Goal: Transaction & Acquisition: Book appointment/travel/reservation

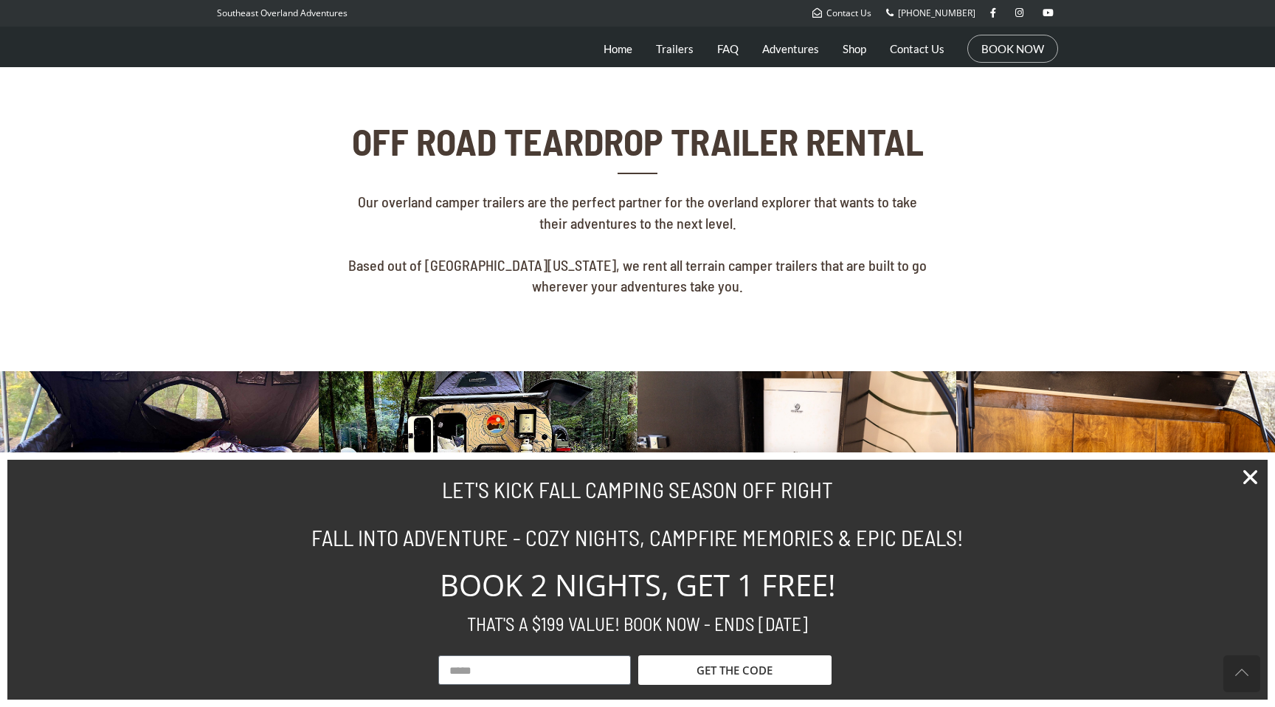
scroll to position [463, 0]
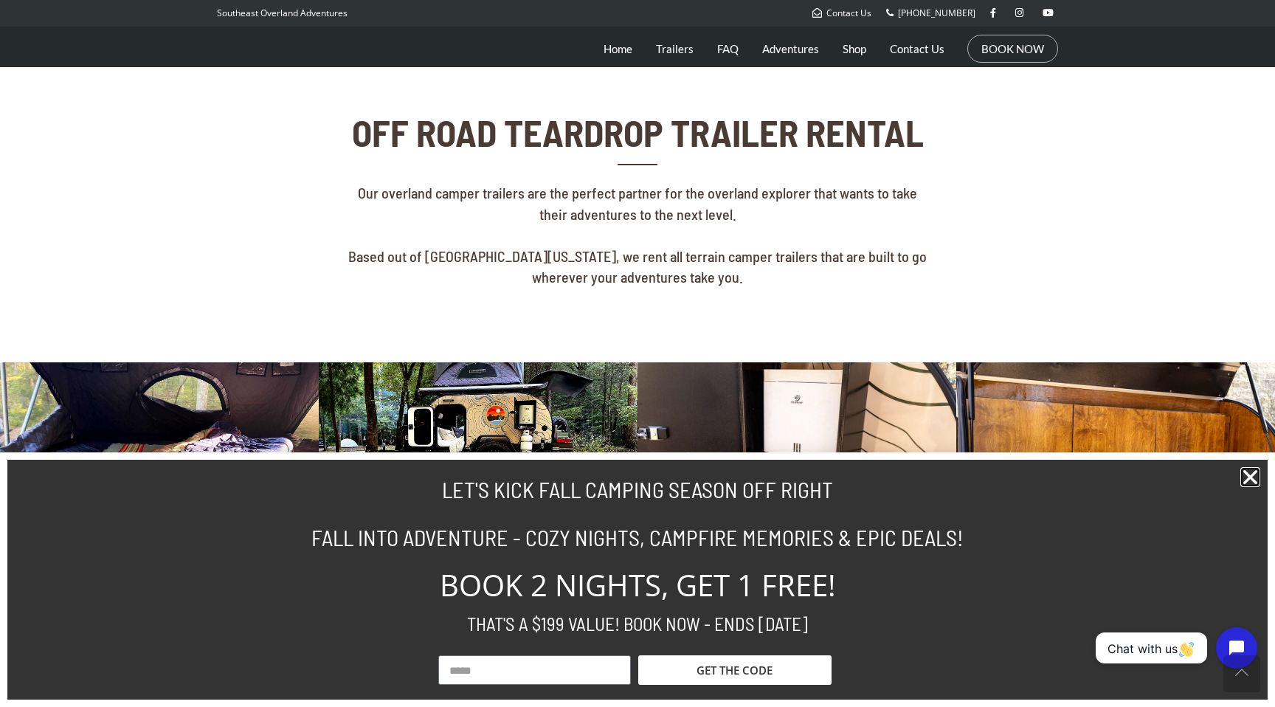
click at [1255, 476] on icon "Close" at bounding box center [1250, 477] width 20 height 20
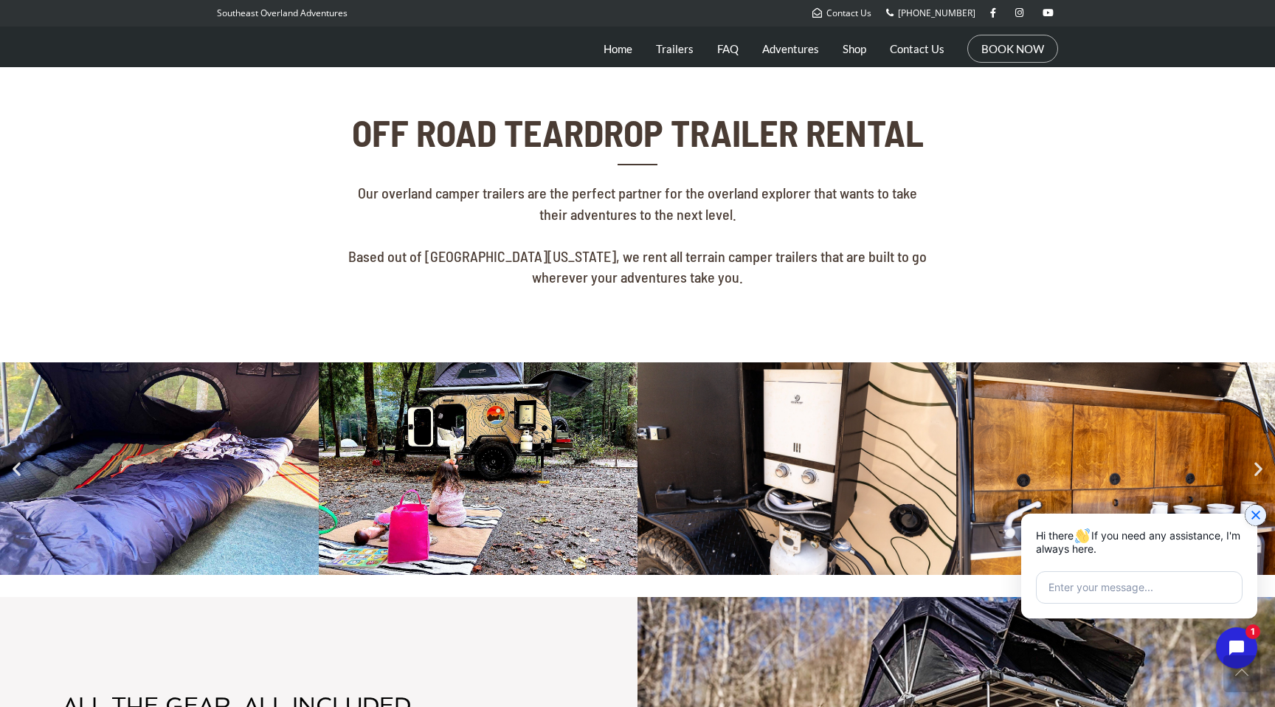
click at [1251, 511] on icon "Close chat widget" at bounding box center [1255, 514] width 9 height 9
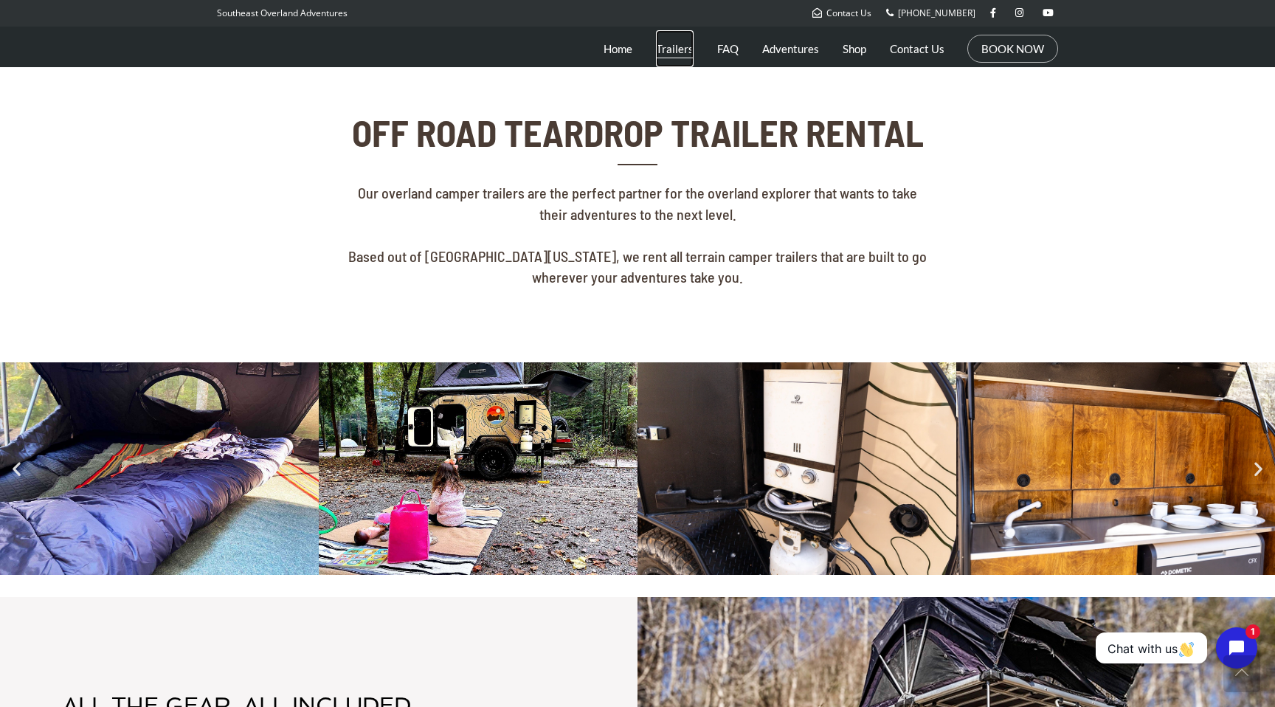
click at [682, 55] on link "Trailers" at bounding box center [675, 48] width 38 height 37
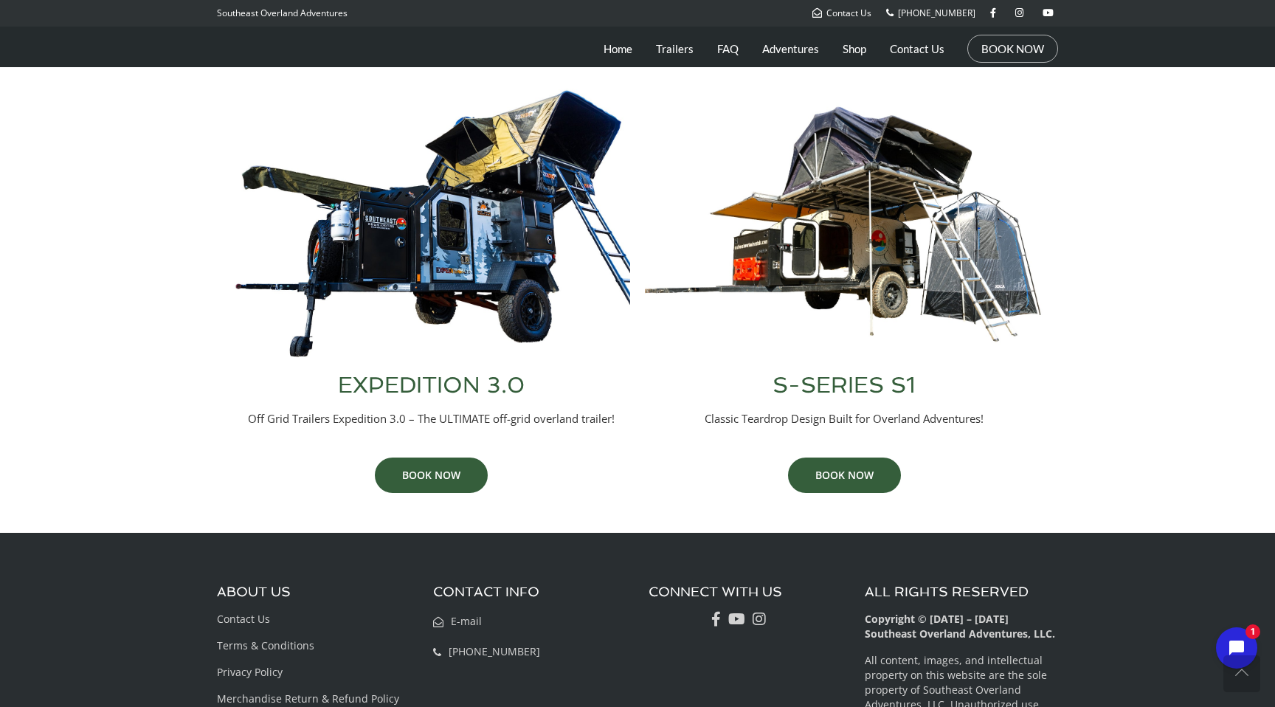
scroll to position [602, 0]
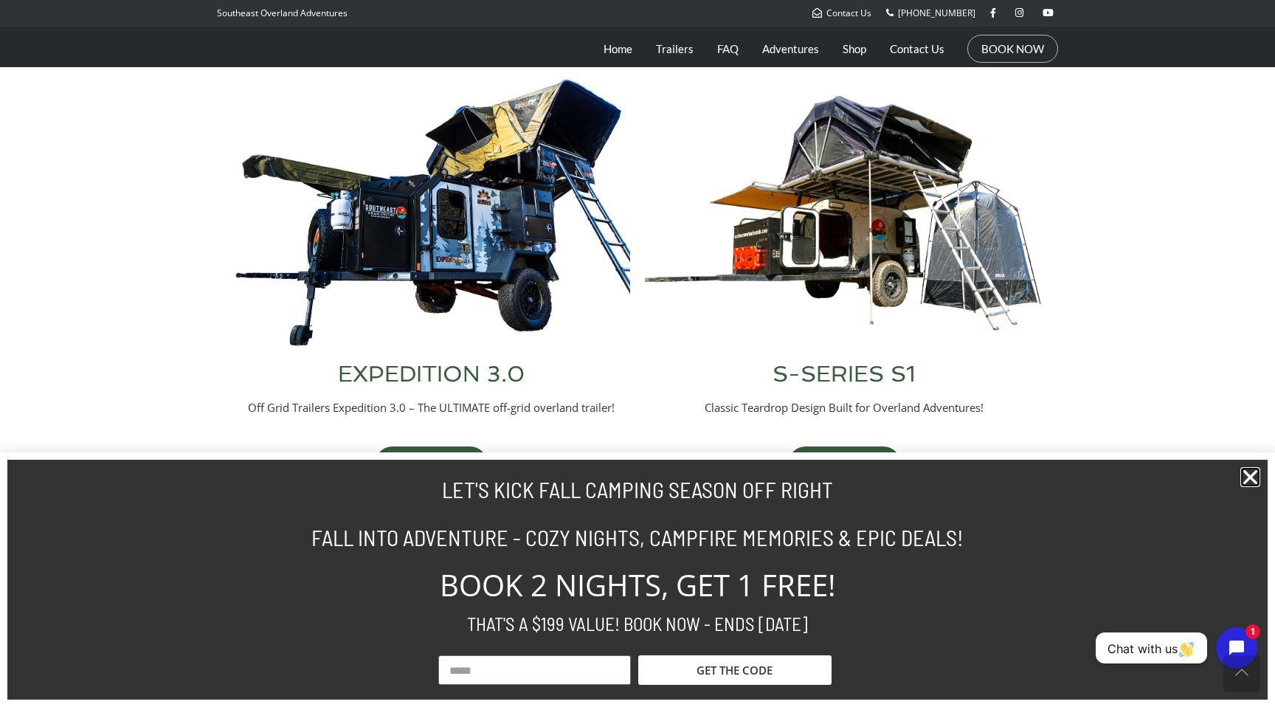
click at [1252, 476] on icon "Close" at bounding box center [1250, 477] width 20 height 20
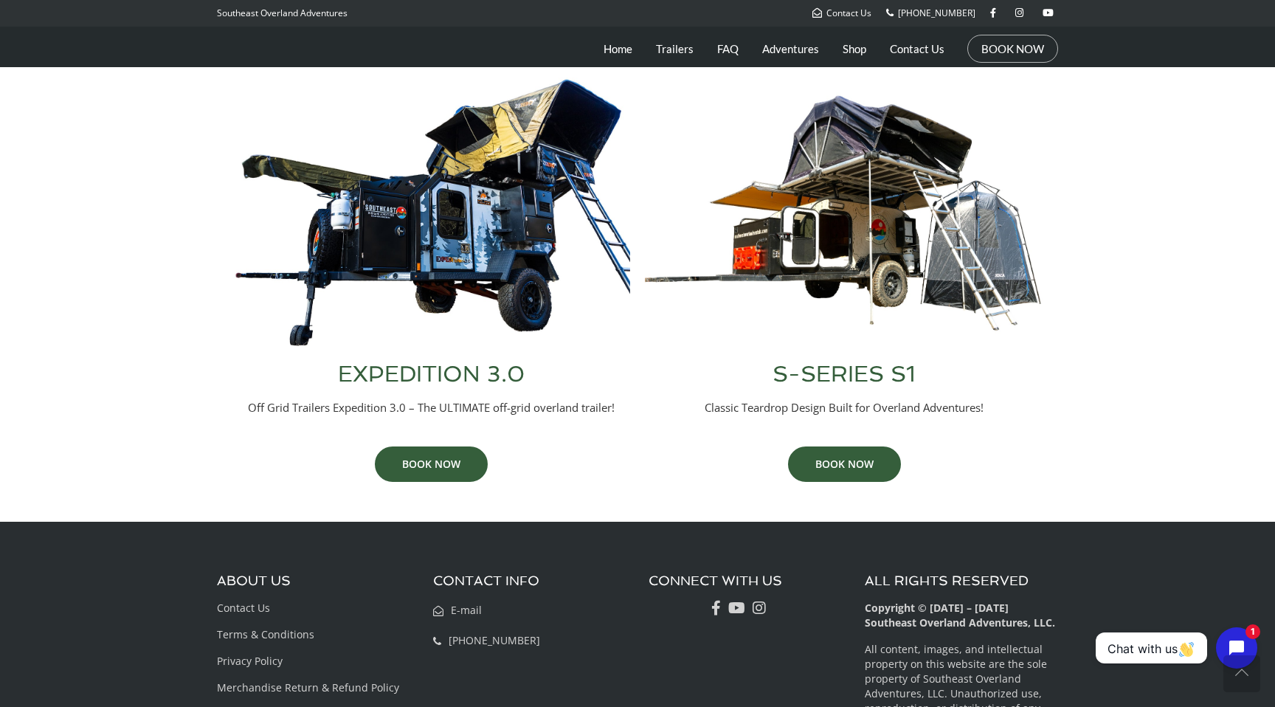
click at [856, 375] on h3 "S-SERIES S1" at bounding box center [844, 374] width 398 height 22
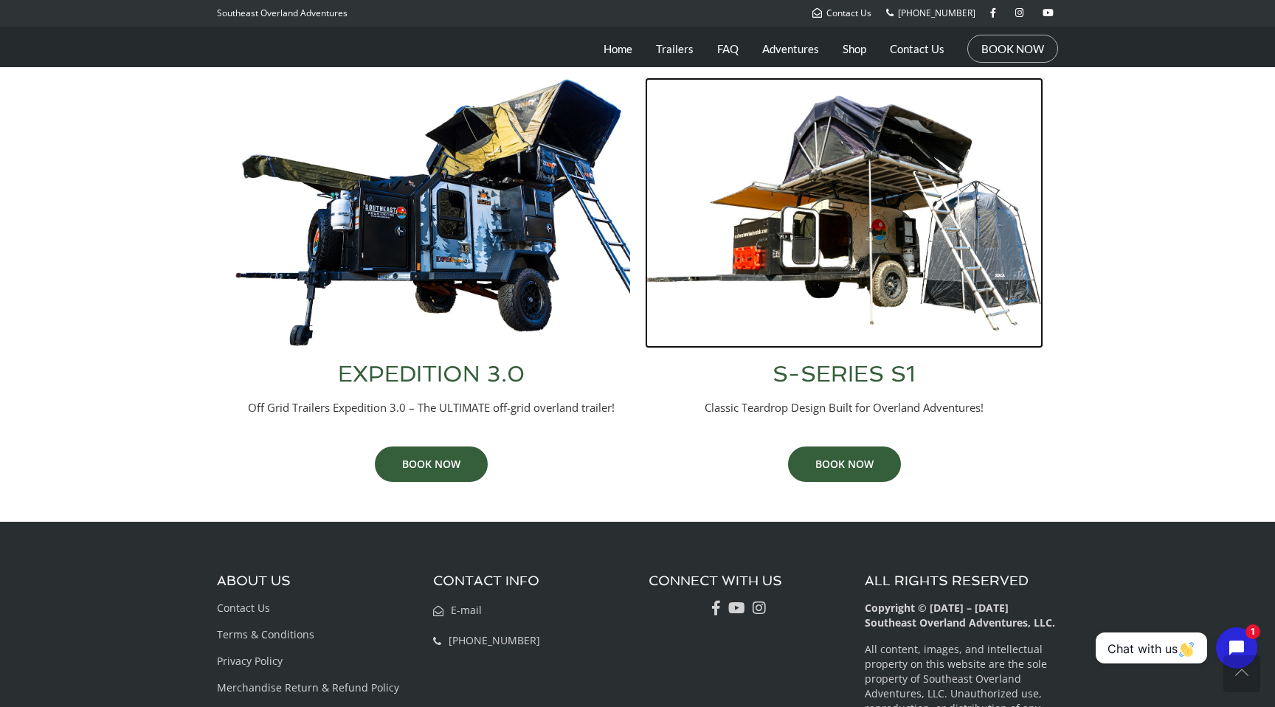
click at [873, 227] on img at bounding box center [844, 212] width 398 height 271
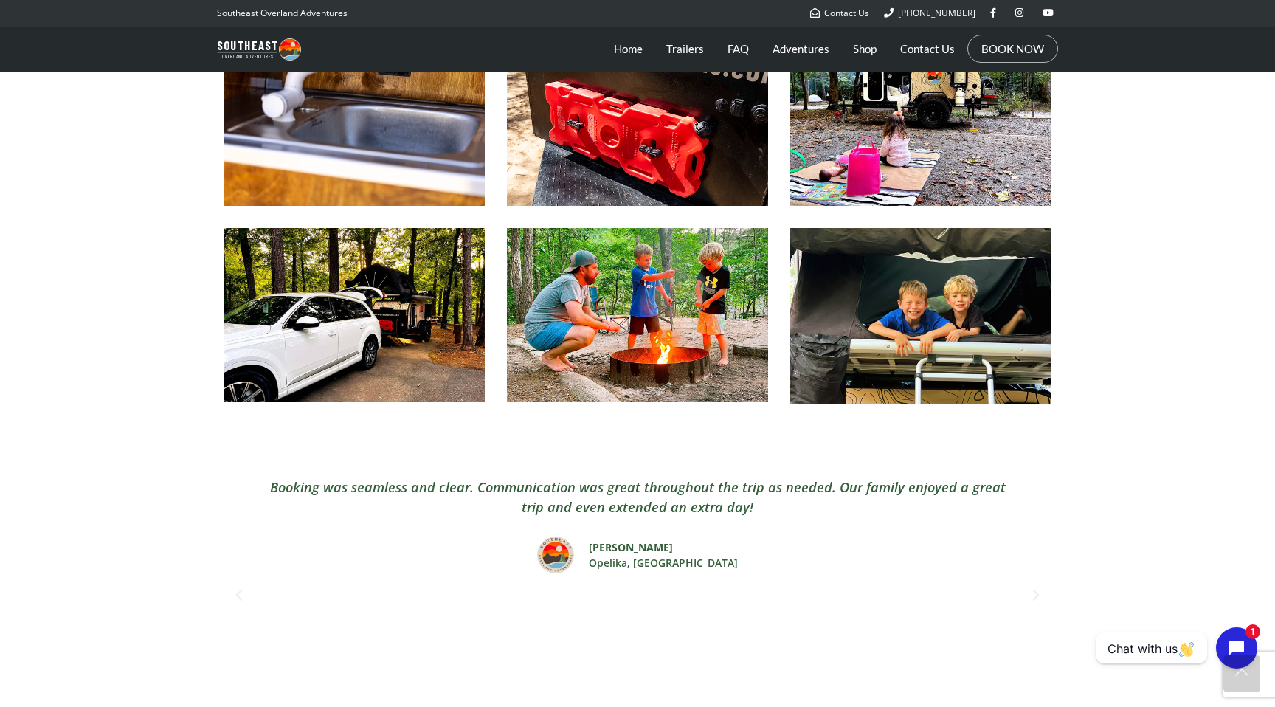
scroll to position [2597, 0]
